Goal: Information Seeking & Learning: Find specific fact

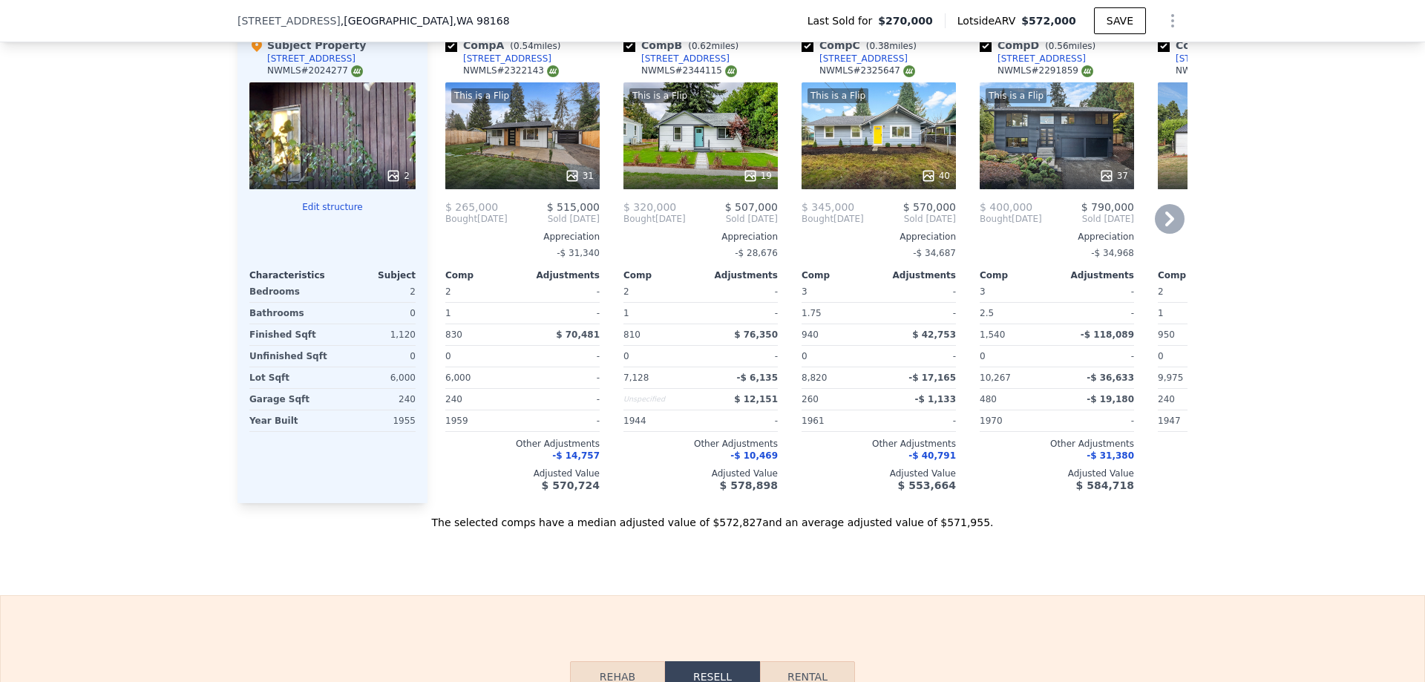
scroll to position [1256, 0]
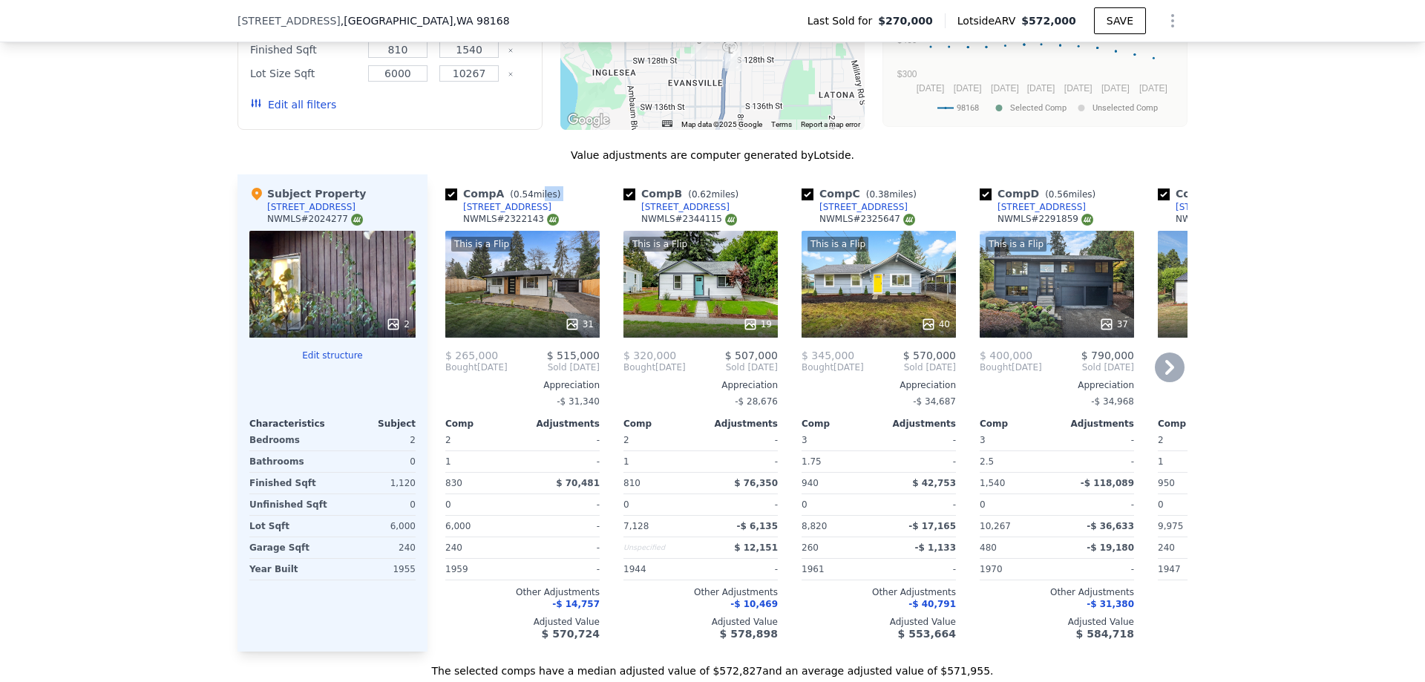
drag, startPoint x: 531, startPoint y: 206, endPoint x: 456, endPoint y: 203, distance: 75.0
click at [456, 203] on div "Comp A ( 0.54 miles) [STREET_ADDRESS] # 2322143" at bounding box center [522, 208] width 154 height 45
click at [445, 214] on div "Comp A ( 0.54 miles) [STREET_ADDRESS] # 2322143" at bounding box center [522, 208] width 154 height 45
click at [485, 206] on div "[STREET_ADDRESS]" at bounding box center [507, 207] width 88 height 12
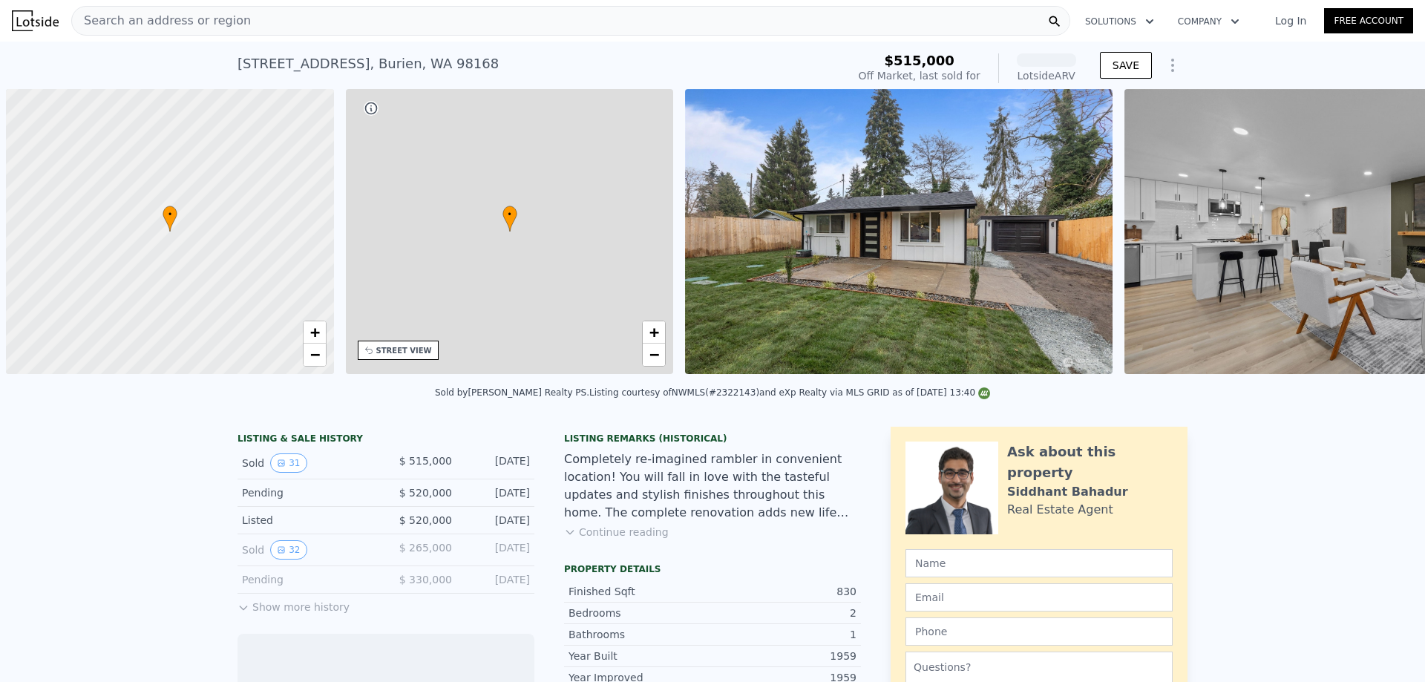
scroll to position [0, 6]
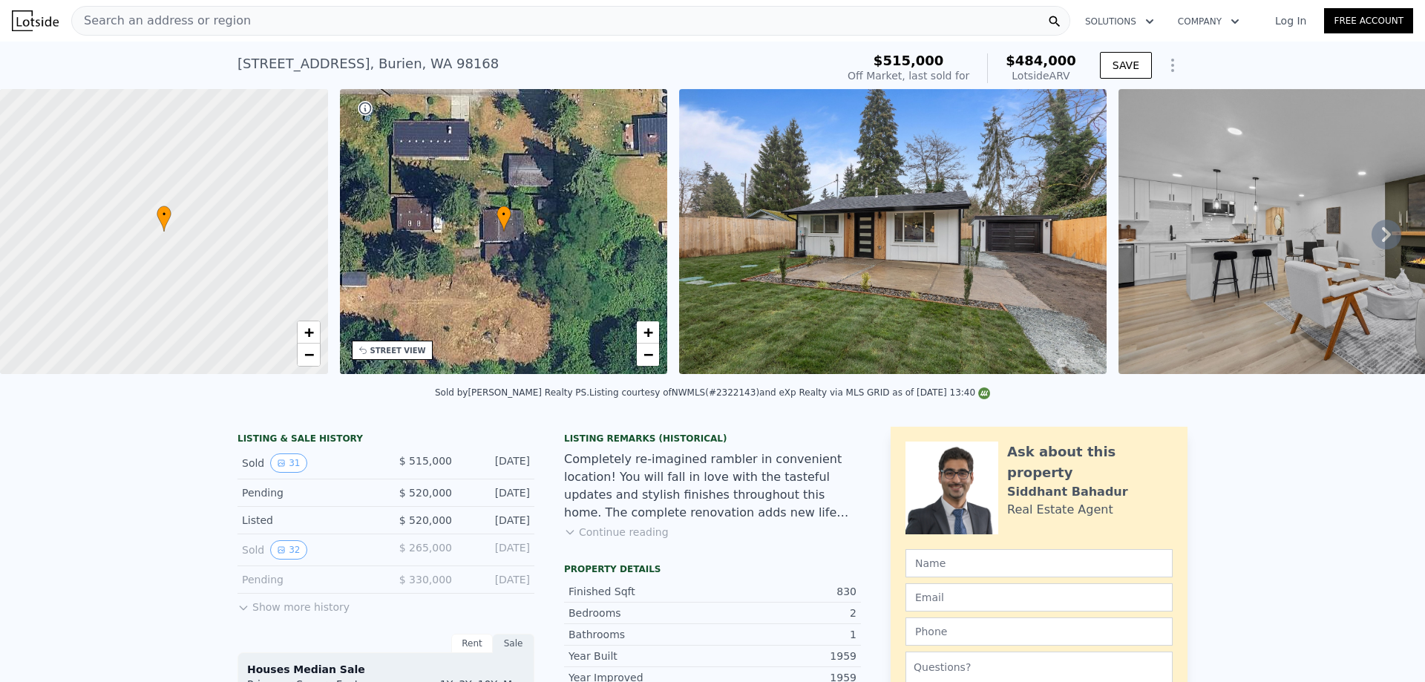
click at [325, 68] on div "12440 10th Ave S , Burien , WA 98168" at bounding box center [367, 63] width 261 height 21
copy div "12440 10th Ave S , Burien , WA 98168 Sold Feb 2025 for $515k (~ARV $484k )"
